Goal: Task Accomplishment & Management: Use online tool/utility

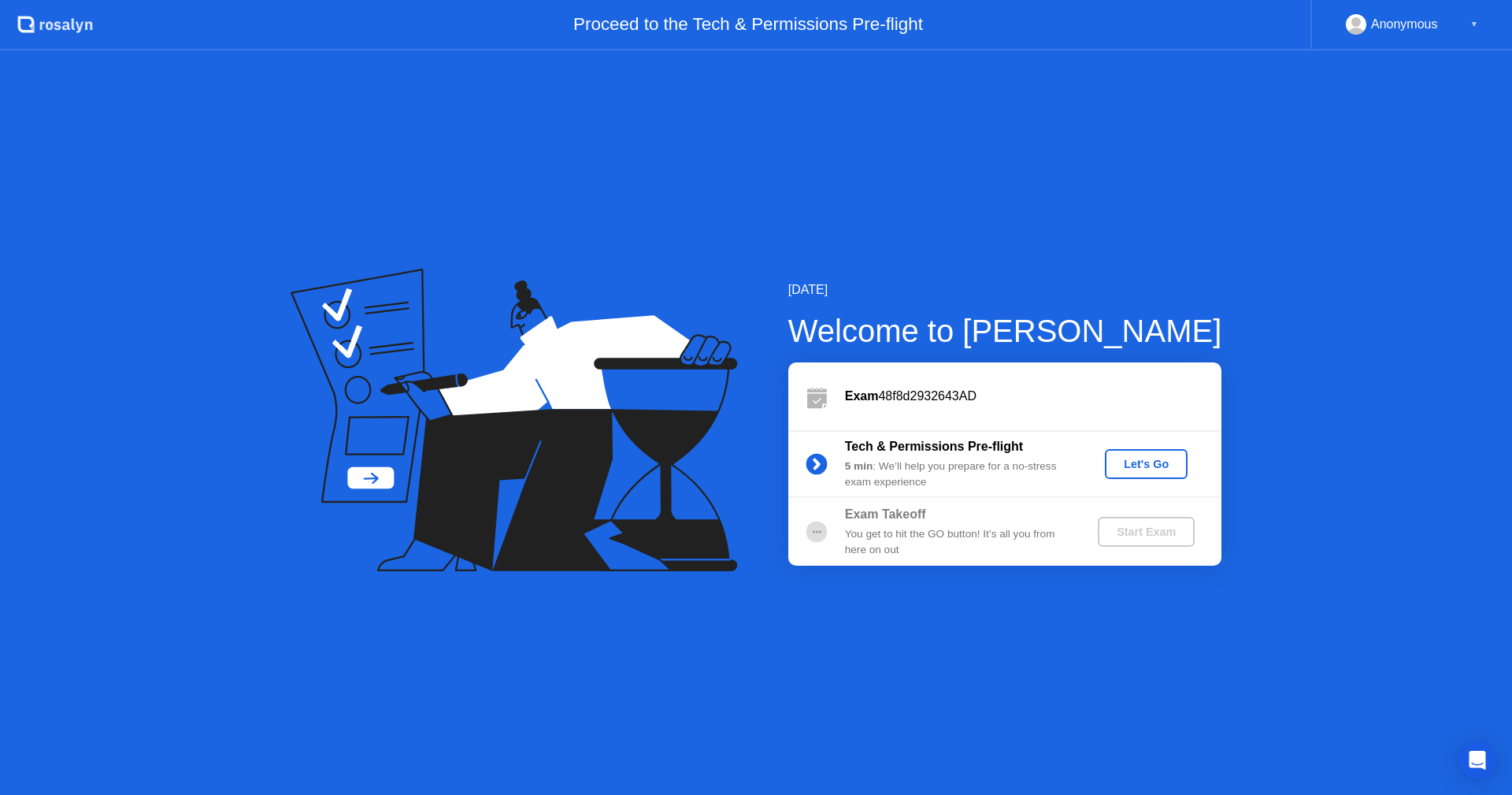
click at [1142, 465] on div "Let's Go" at bounding box center [1146, 464] width 70 height 13
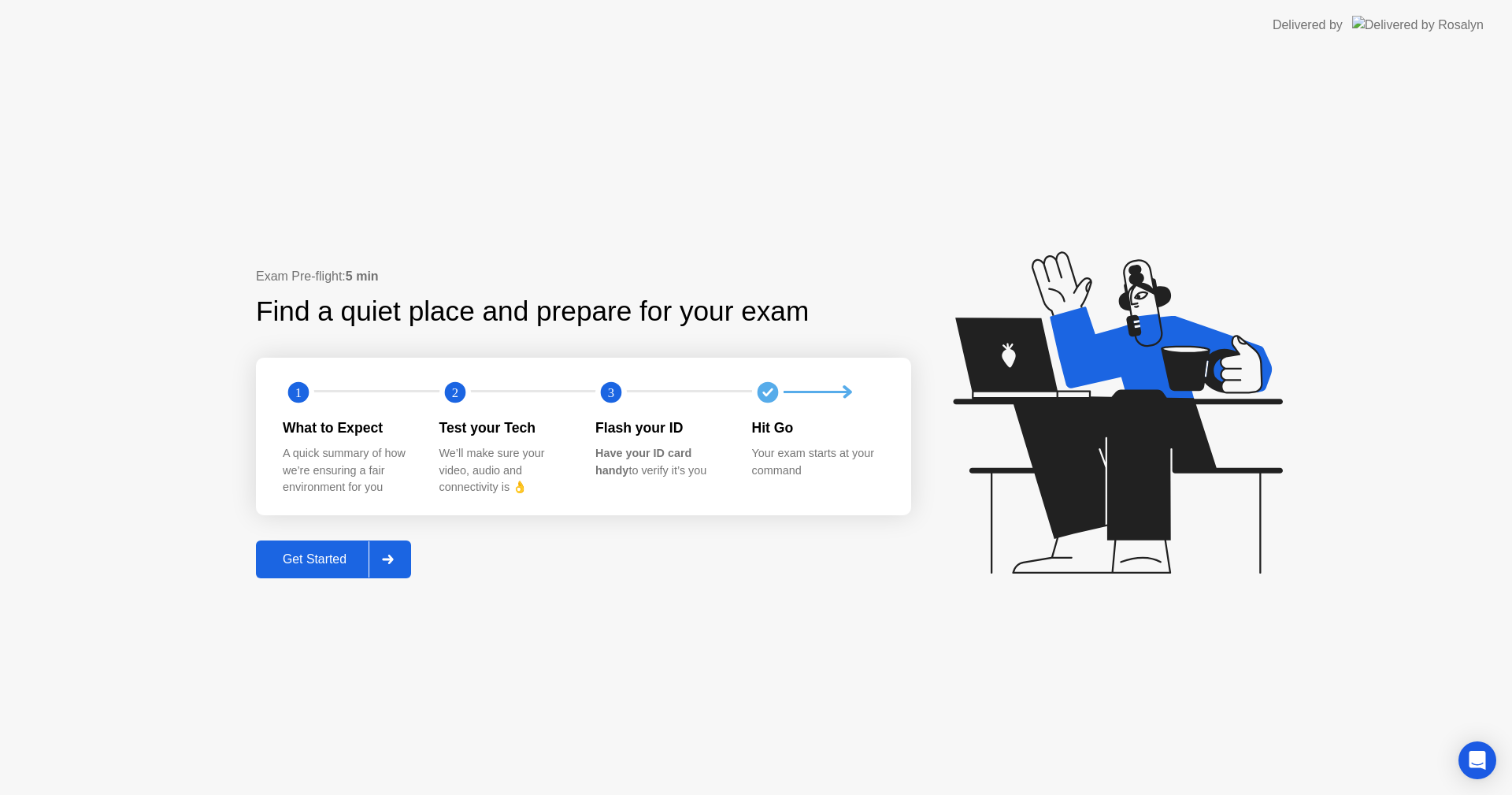
click at [335, 561] on div "Get Started" at bounding box center [314, 560] width 108 height 14
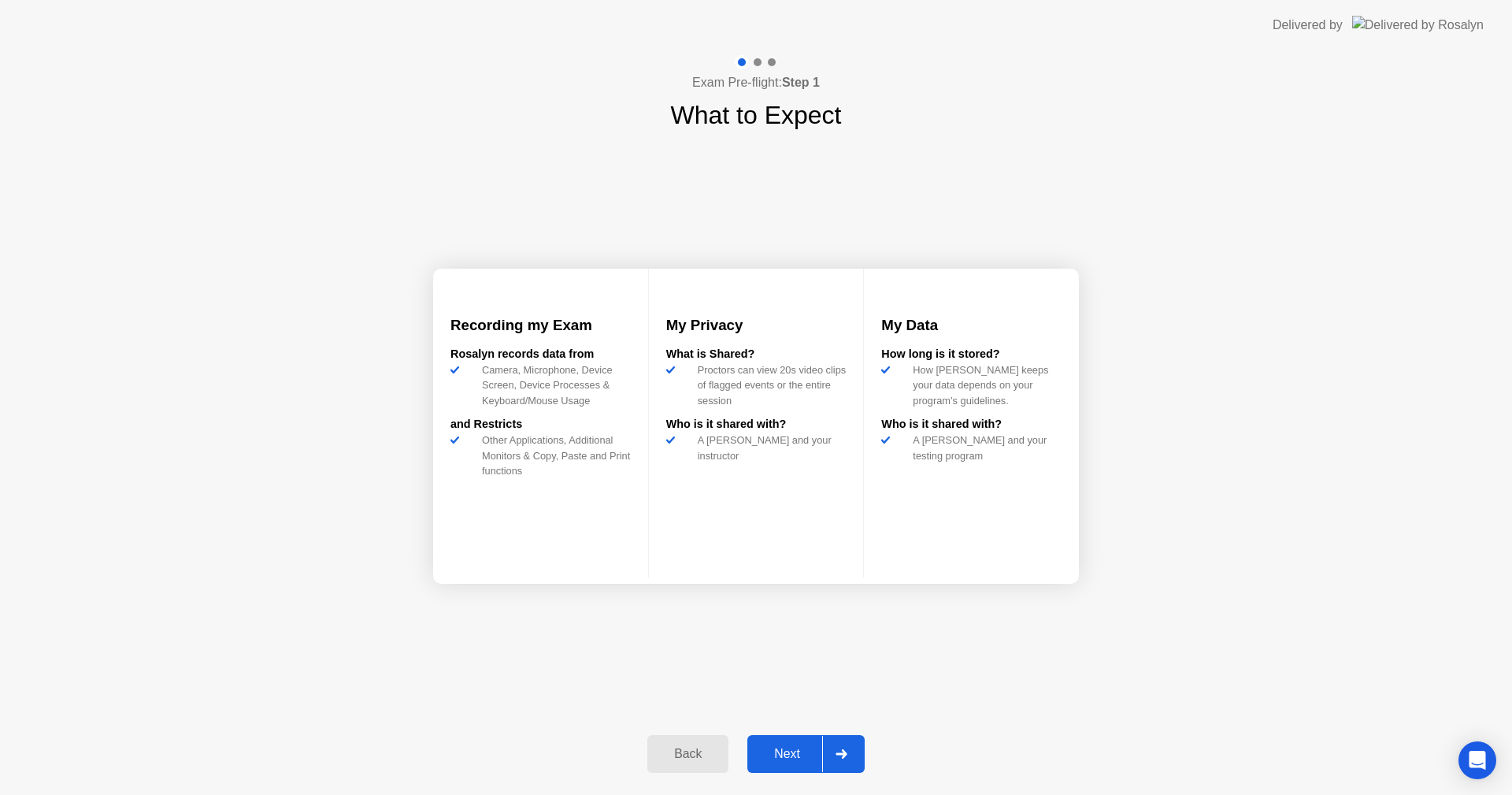
click at [844, 755] on icon at bounding box center [841, 754] width 11 height 10
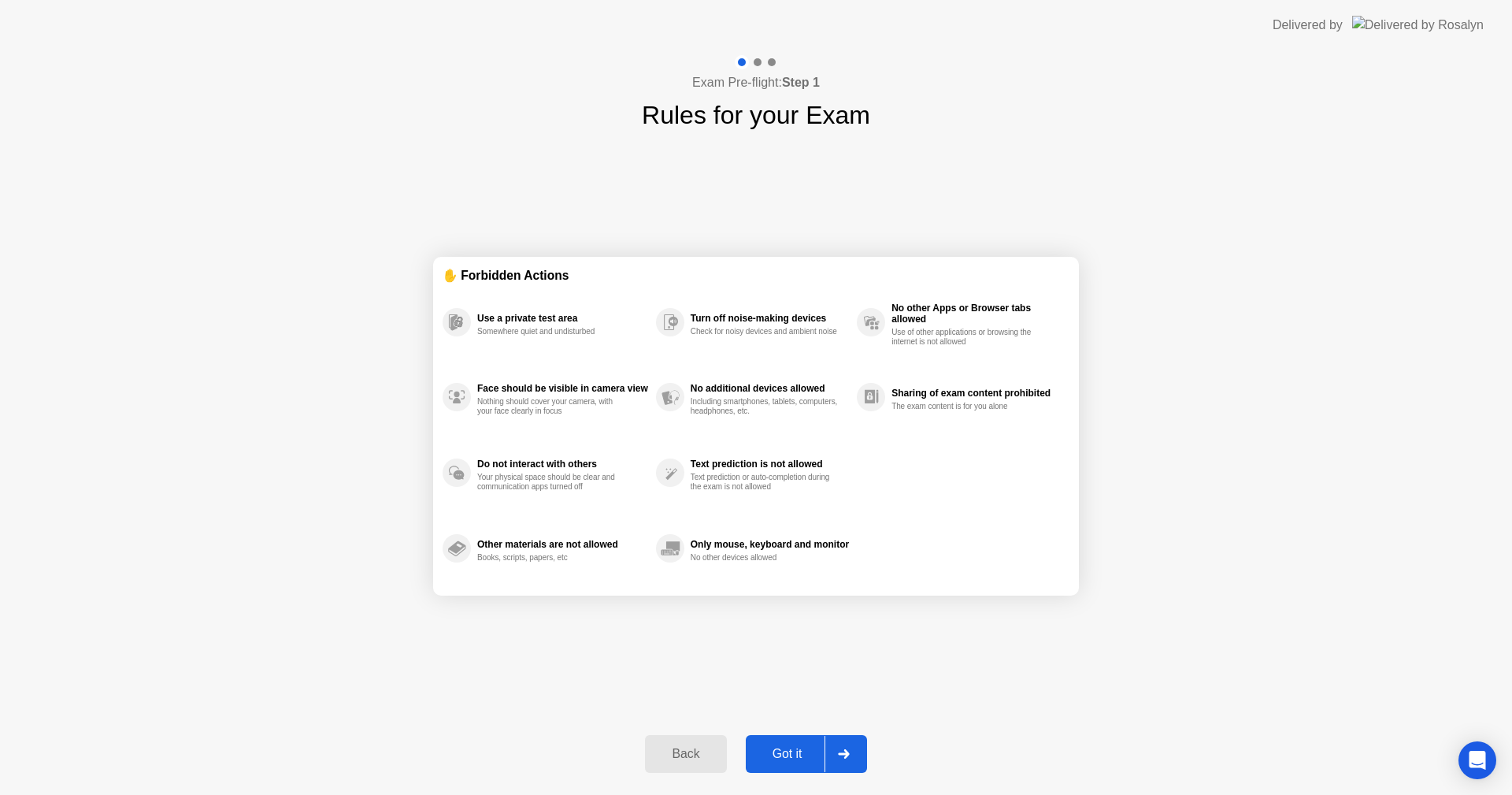
click at [843, 746] on div at bounding box center [843, 754] width 38 height 36
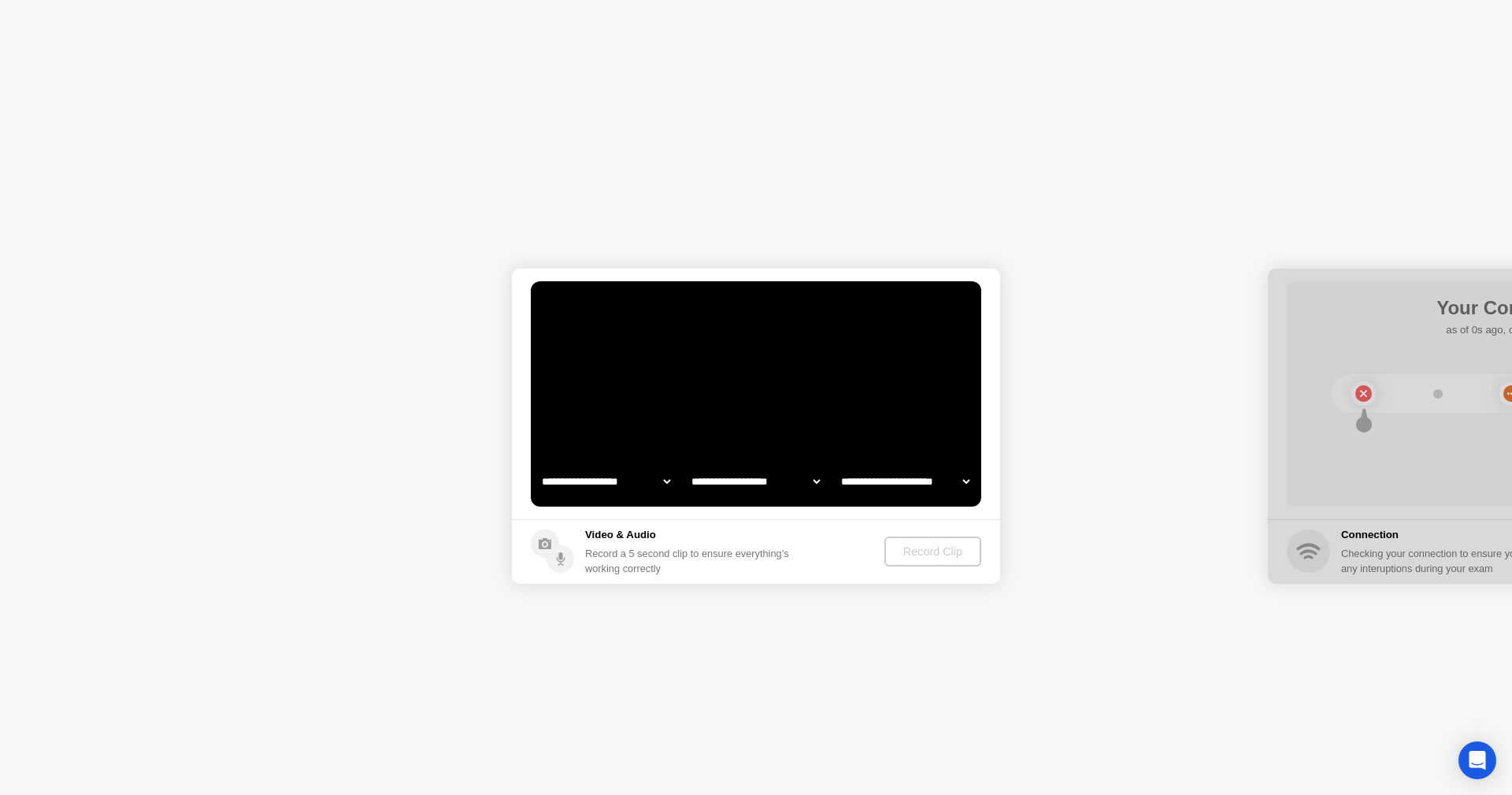
select select "**********"
select select "*******"
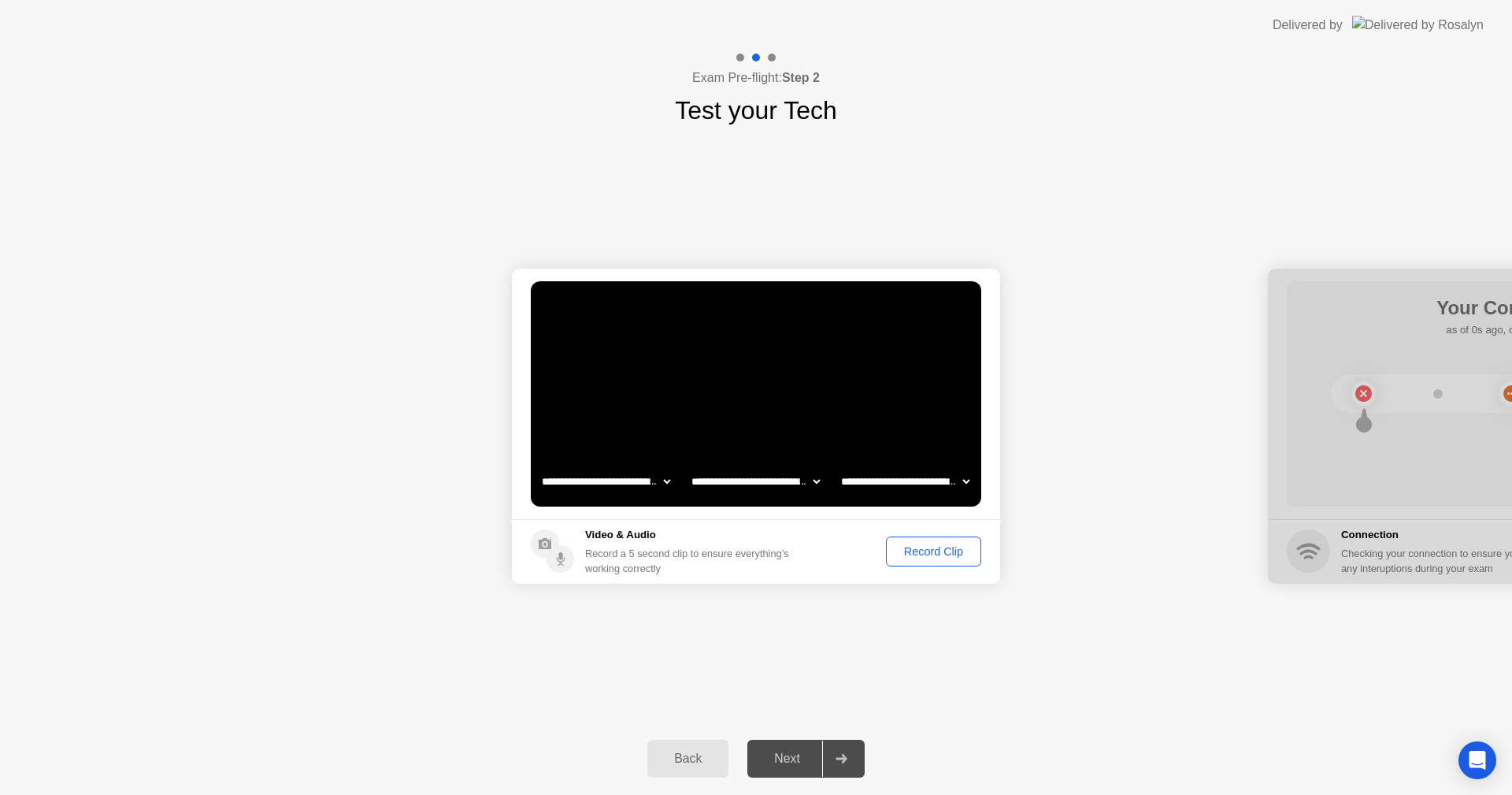
click at [922, 554] on div "Record Clip" at bounding box center [934, 552] width 84 height 13
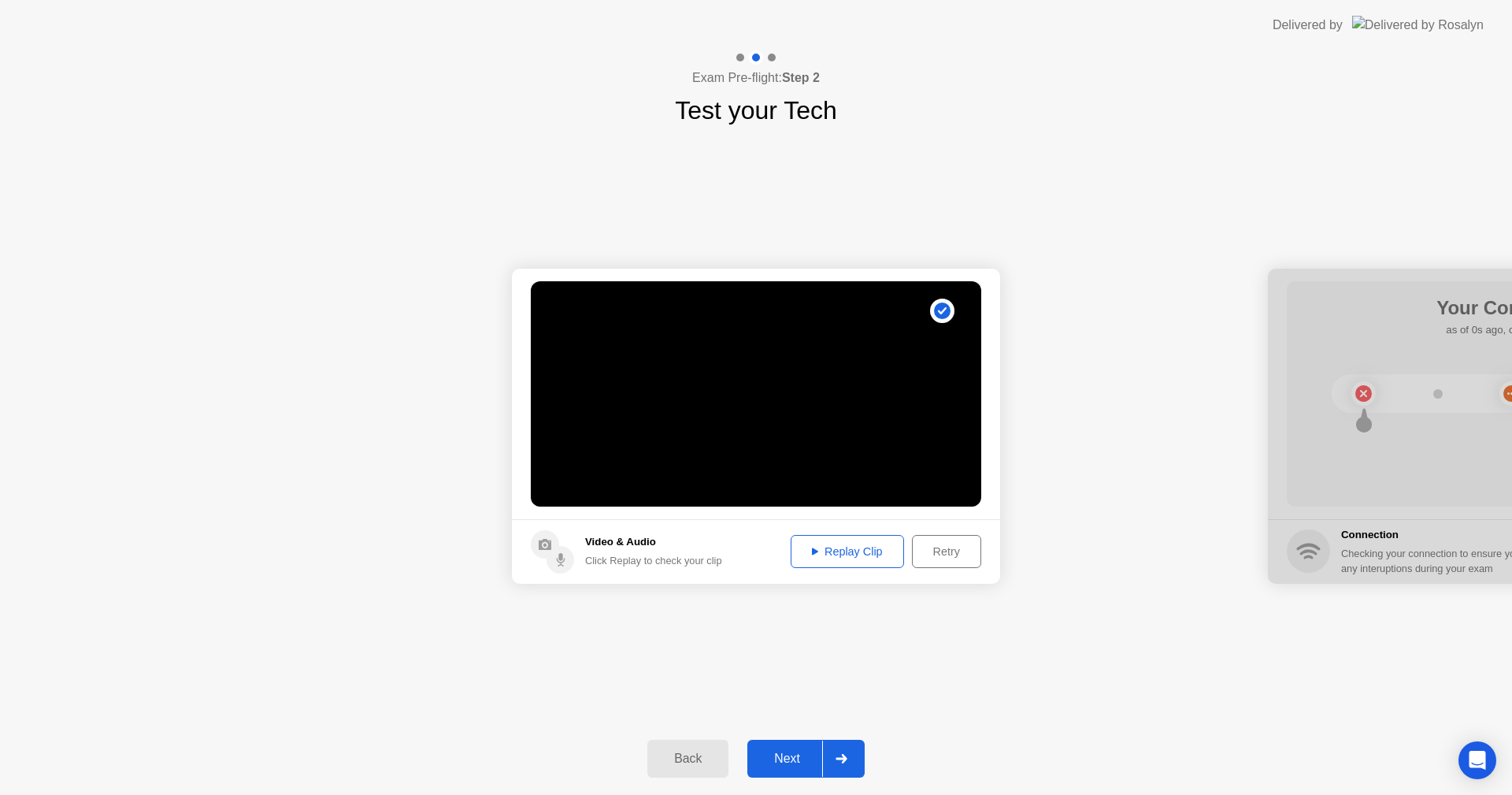
click at [845, 764] on div at bounding box center [840, 759] width 38 height 36
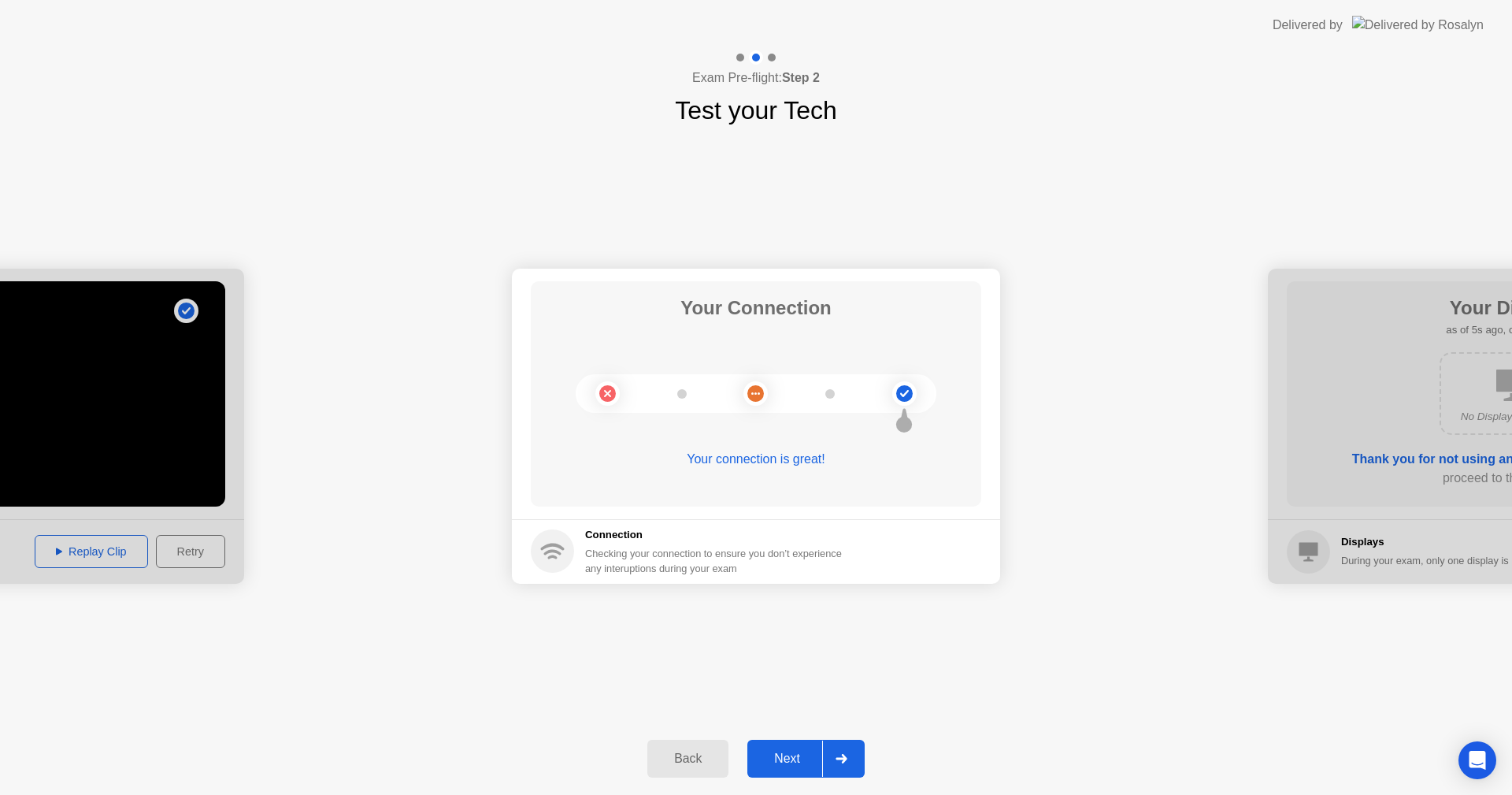
click at [841, 772] on div at bounding box center [840, 759] width 38 height 36
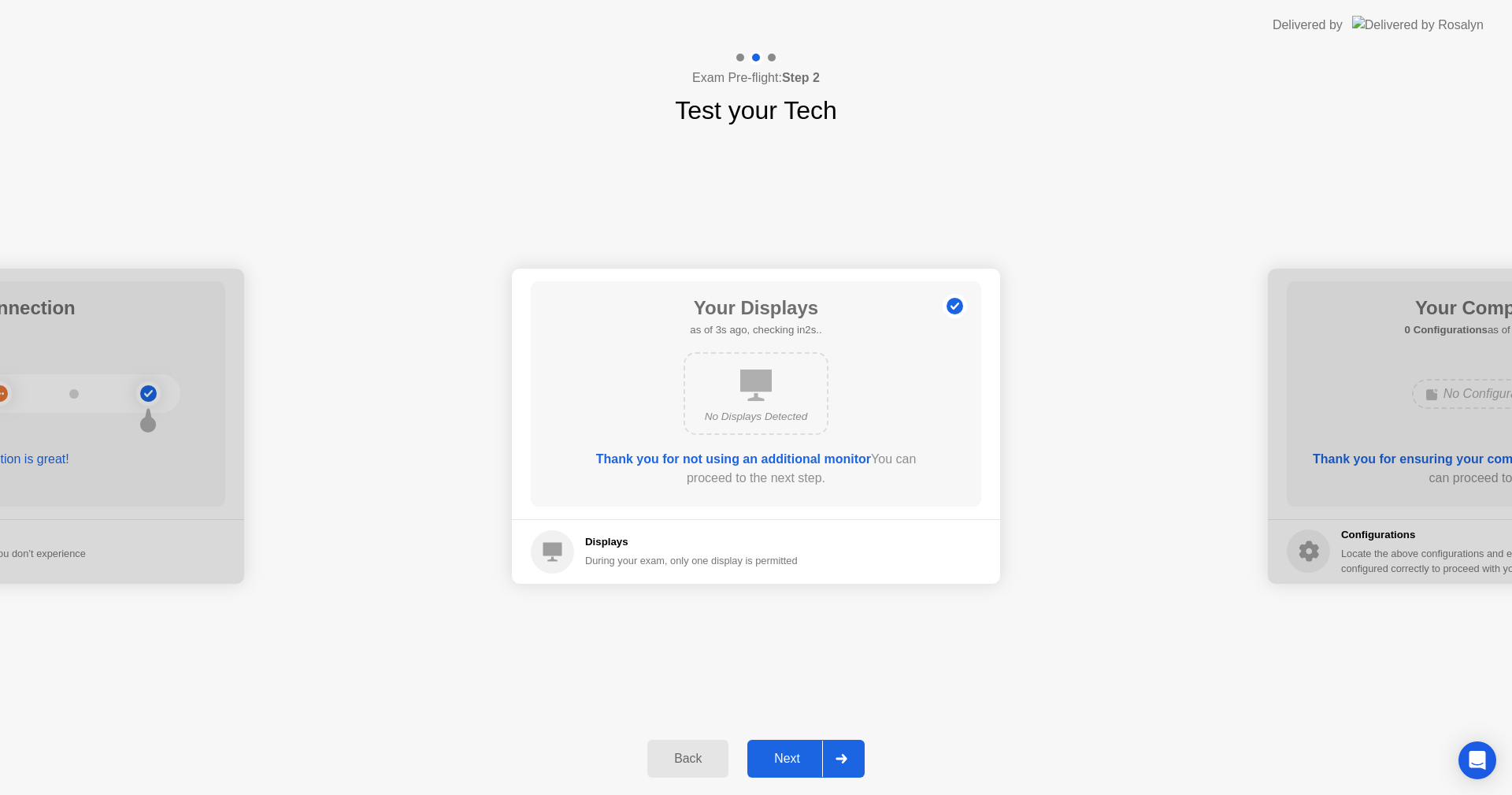
click at [836, 749] on div at bounding box center [840, 759] width 38 height 36
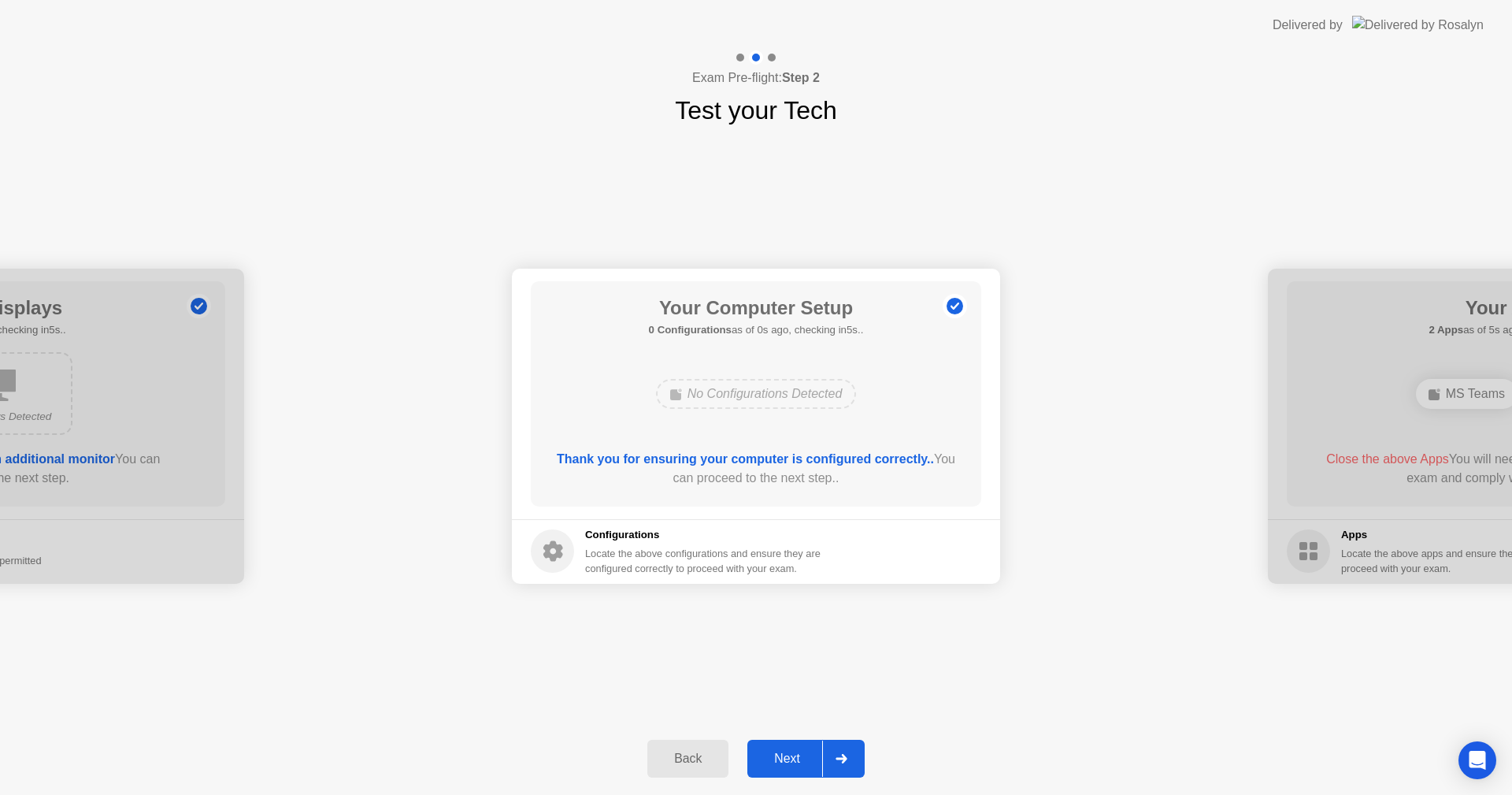
click at [836, 749] on div at bounding box center [840, 759] width 38 height 36
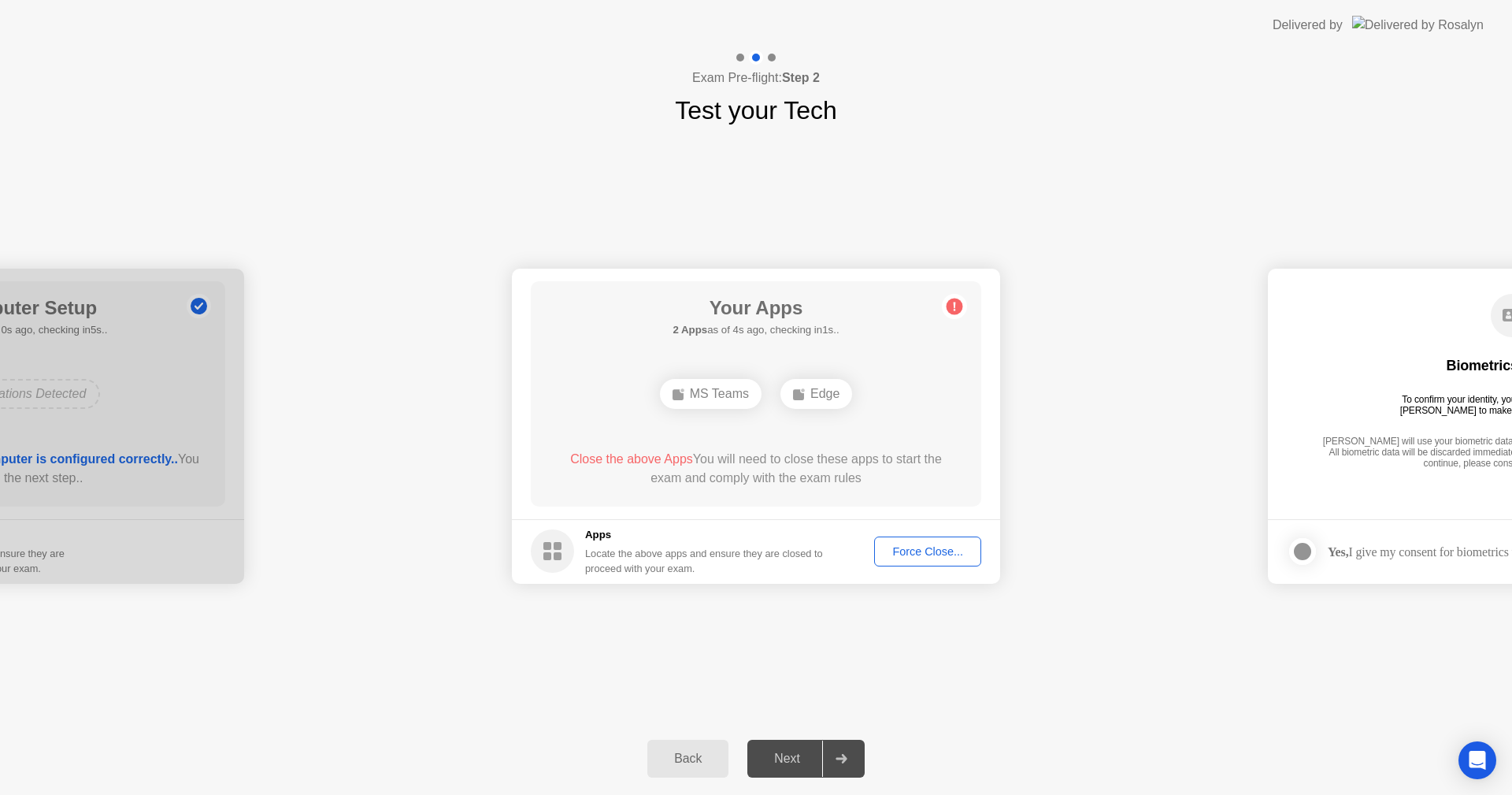
click at [923, 555] on div "Force Close..." at bounding box center [927, 552] width 96 height 13
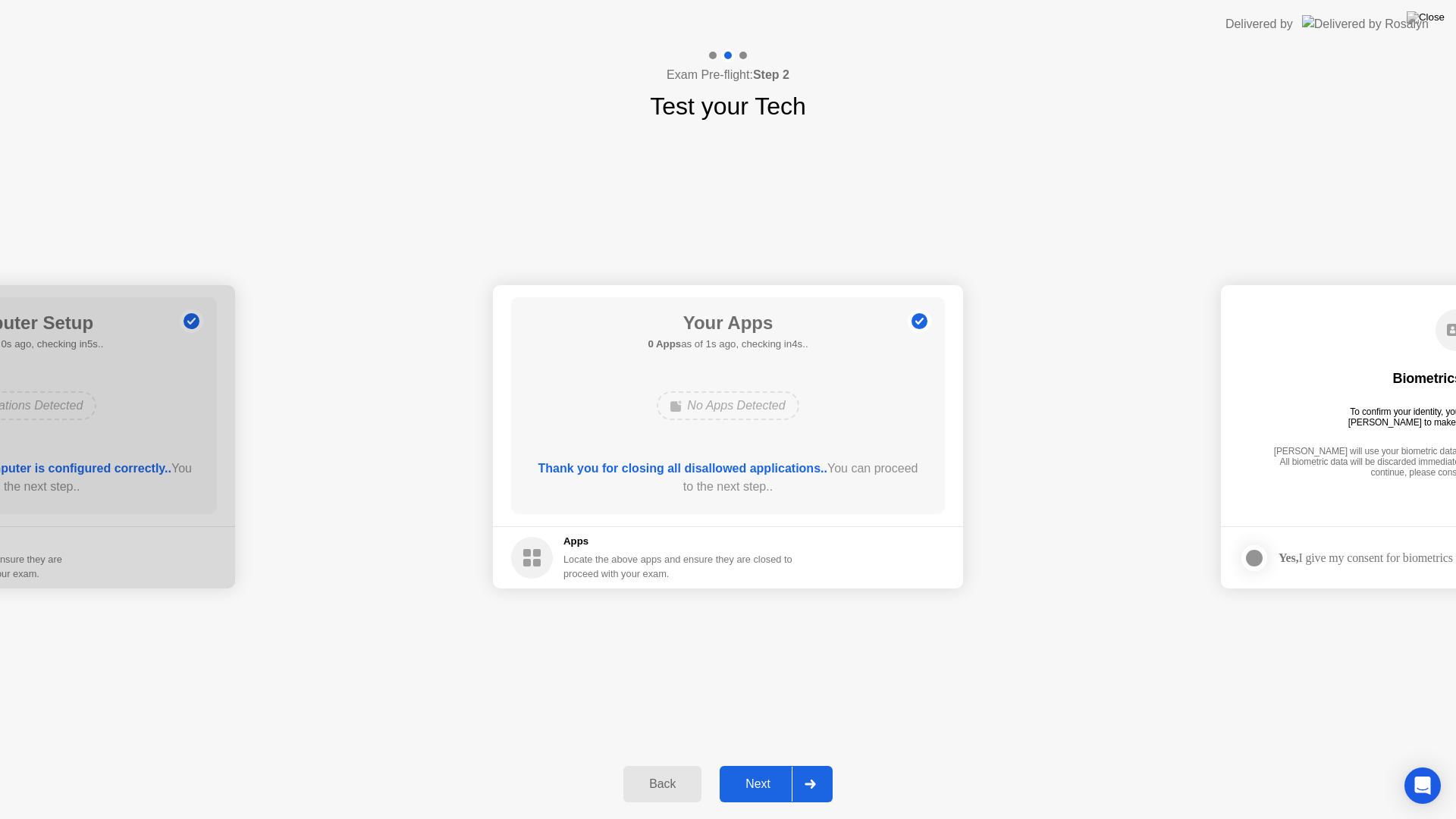
click at [811, 764] on icon at bounding box center [810, 784] width 12 height 9
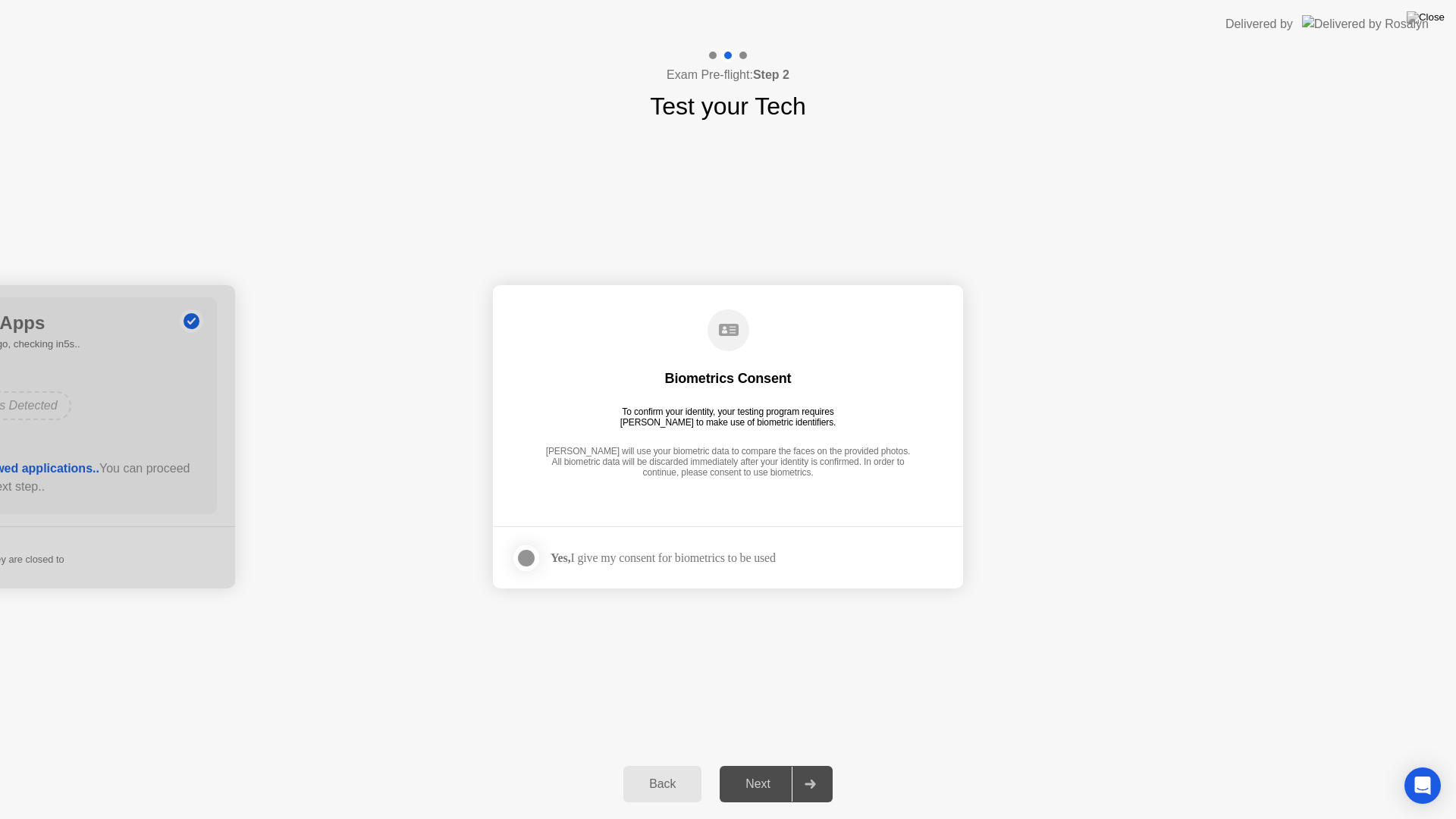
click at [524, 560] on div at bounding box center [527, 558] width 19 height 19
click at [814, 764] on icon at bounding box center [810, 784] width 11 height 9
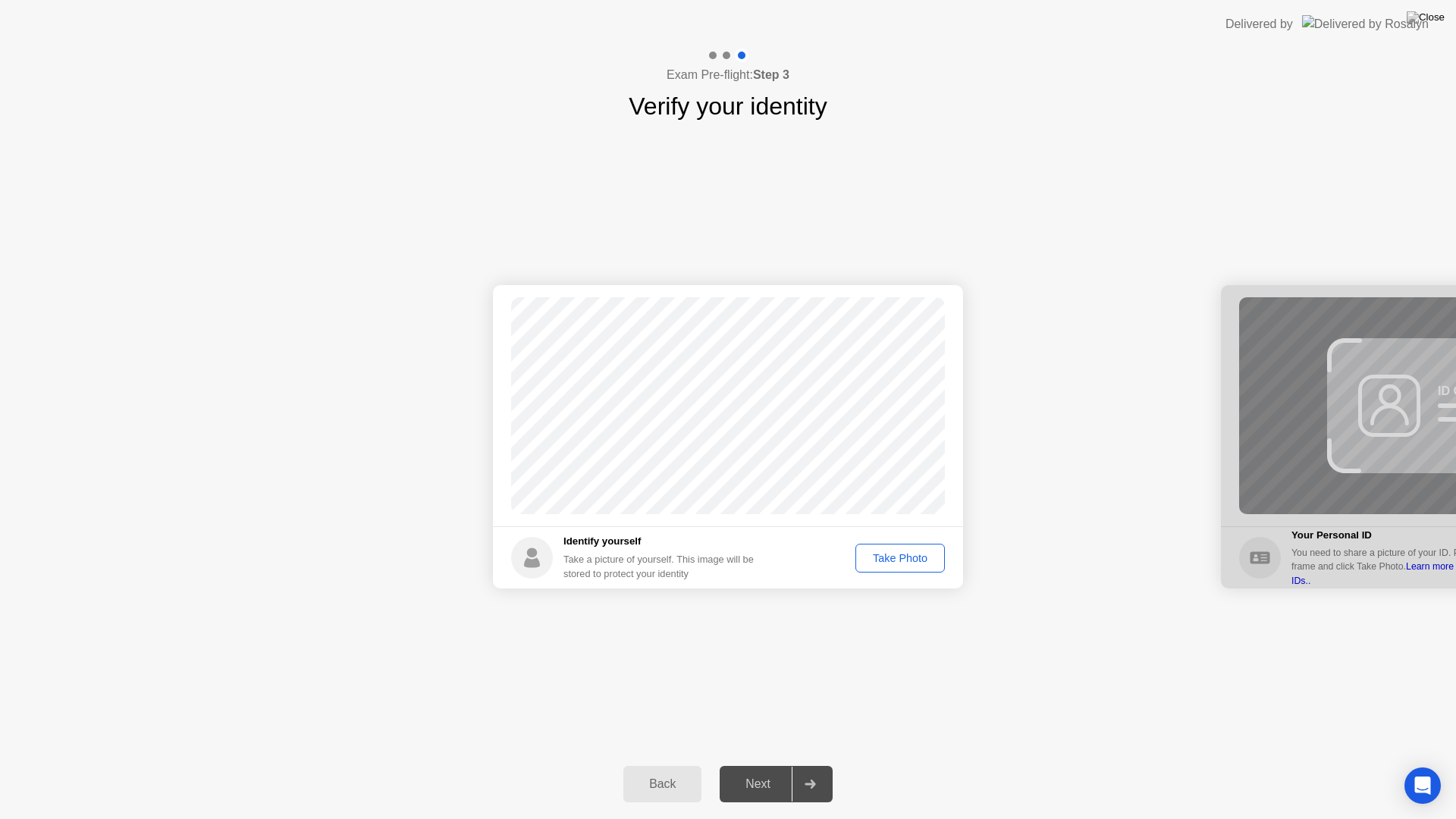
click at [892, 553] on div "Take Photo" at bounding box center [901, 558] width 79 height 12
click at [803, 764] on div at bounding box center [809, 783] width 36 height 35
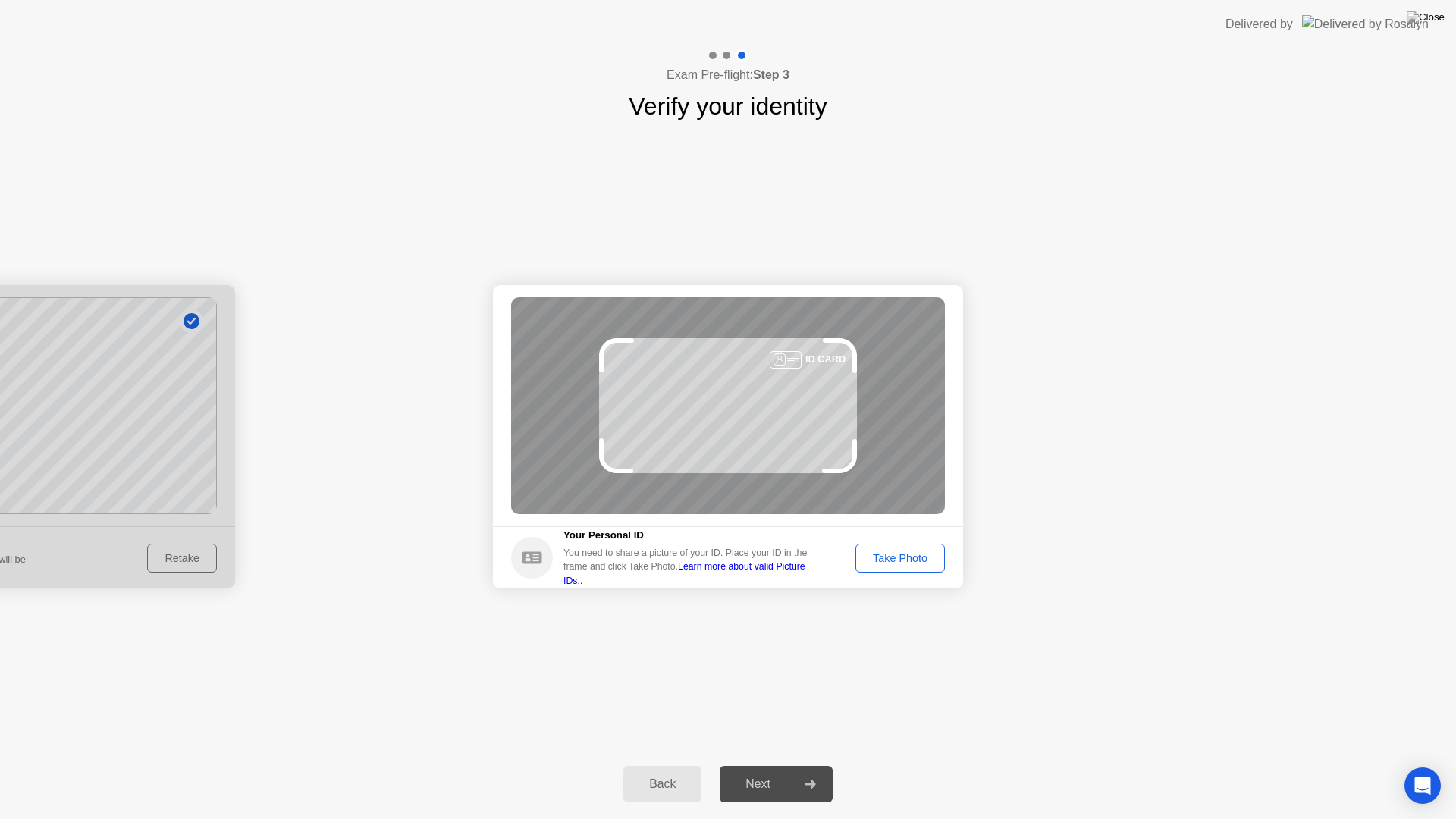
click at [675, 764] on div "Back" at bounding box center [662, 784] width 69 height 14
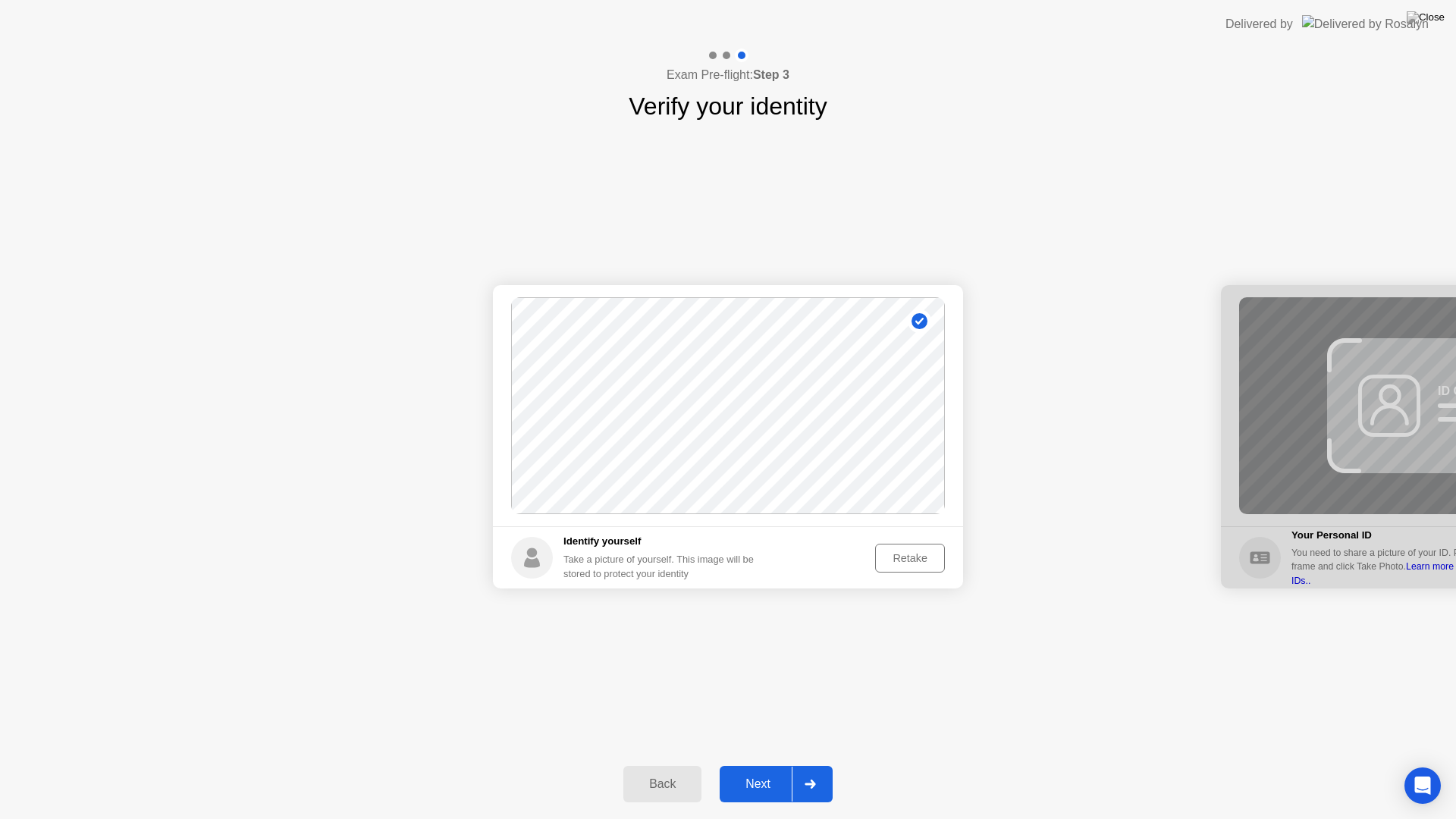
click at [675, 764] on div "Back" at bounding box center [662, 784] width 69 height 14
select select "**********"
select select "*******"
